Goal: Navigation & Orientation: Find specific page/section

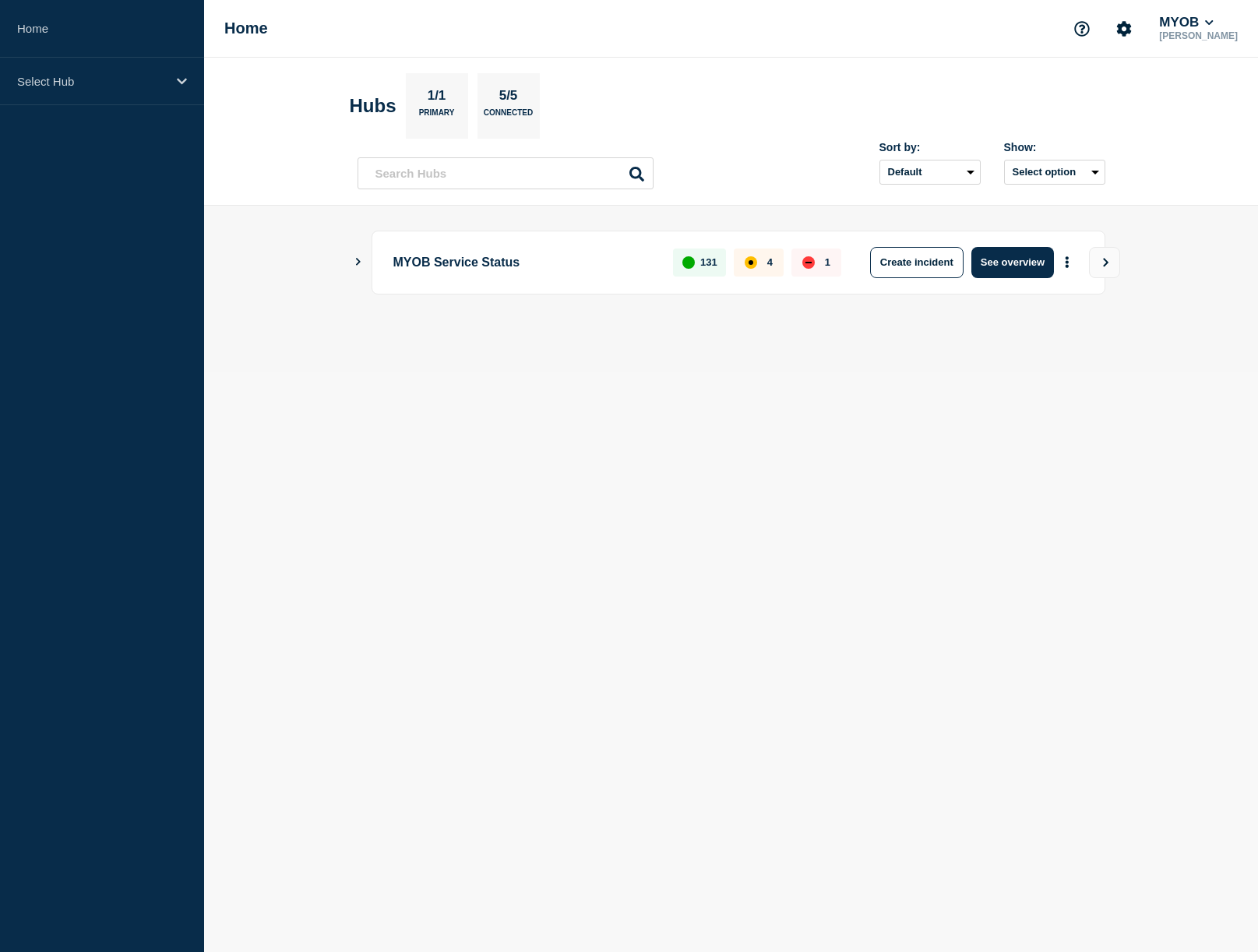
click at [356, 265] on icon "Show Connected Hubs" at bounding box center [357, 261] width 10 height 8
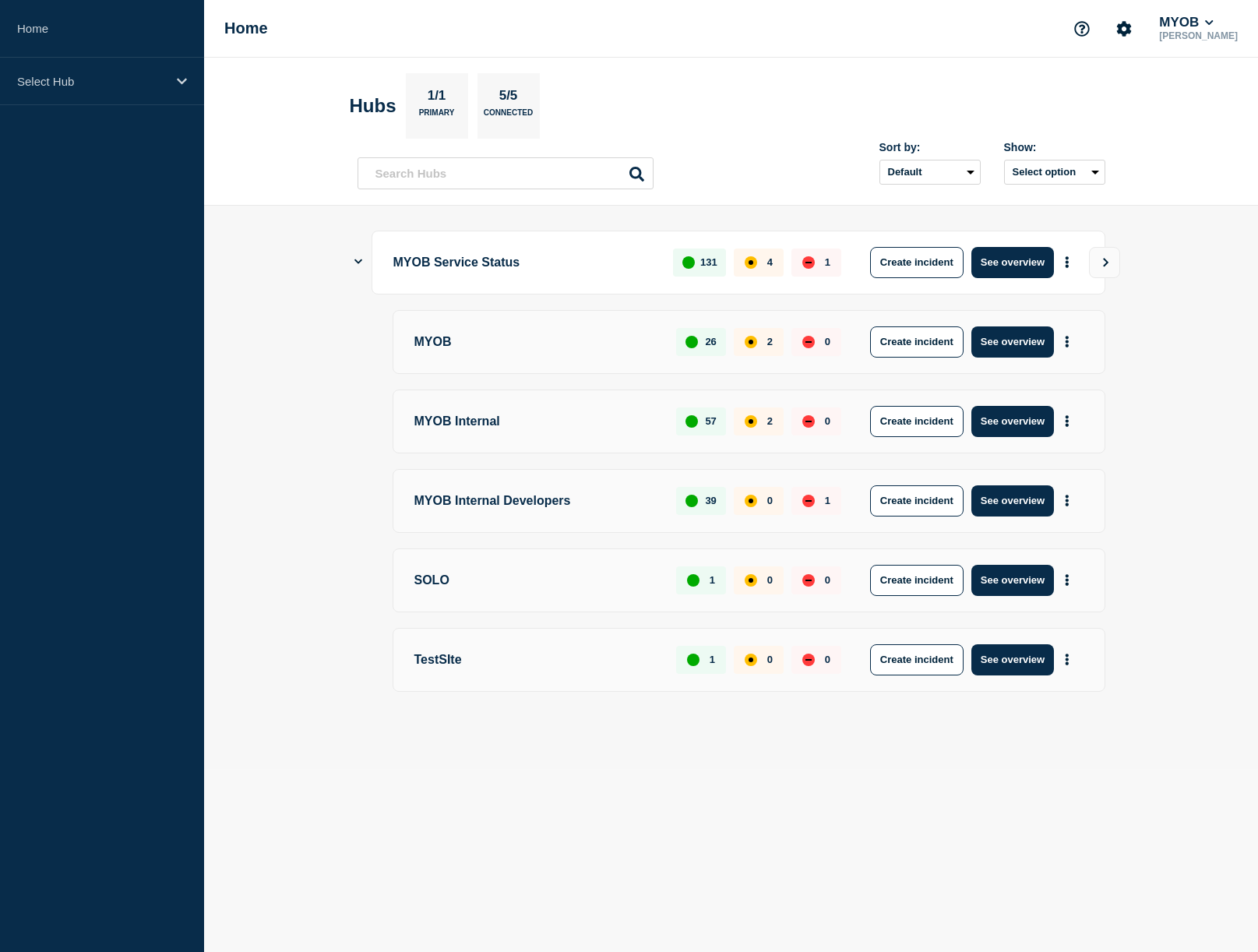
click at [775, 840] on body "Home Select Hub Home MYOB [PERSON_NAME] Hubs 1/1 Primary 5/5 Connected Sort by:…" at bounding box center [629, 476] width 1258 height 952
click at [1012, 264] on button "See overview" at bounding box center [1012, 262] width 83 height 31
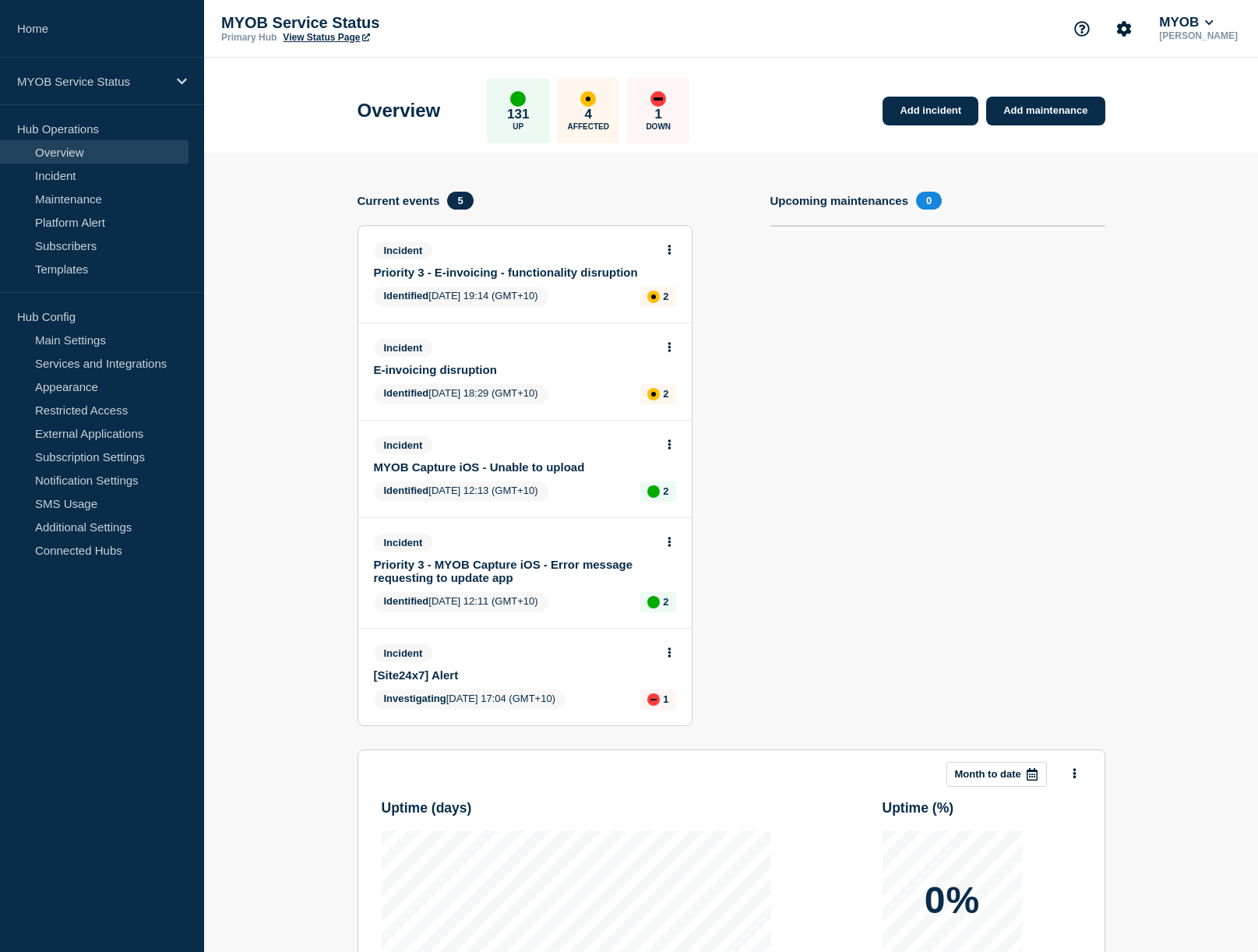
click at [318, 37] on link "View Status Page" at bounding box center [326, 37] width 86 height 10
